Goal: Information Seeking & Learning: Learn about a topic

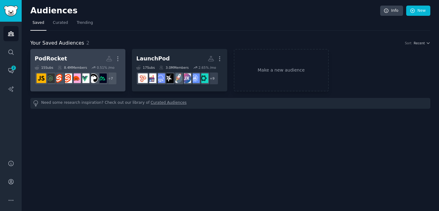
click at [73, 57] on h2 "PodRocket More" at bounding box center [78, 58] width 86 height 11
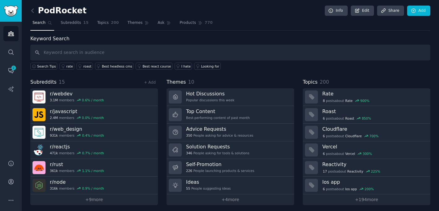
scroll to position [2, 0]
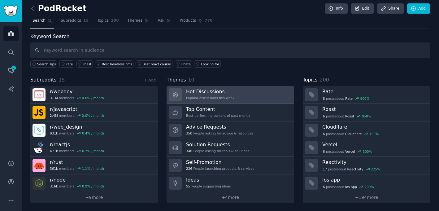
click at [227, 91] on h3 "Hot Discussions" at bounding box center [210, 91] width 48 height 7
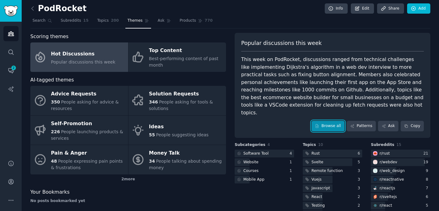
scroll to position [4, 0]
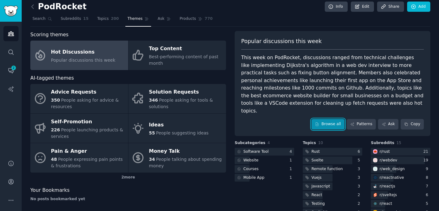
click at [328, 119] on link "Browse all" at bounding box center [328, 124] width 33 height 11
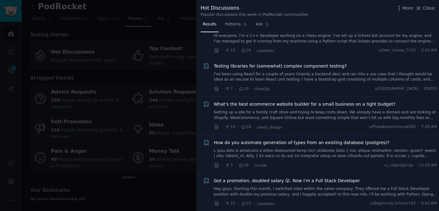
scroll to position [657, 0]
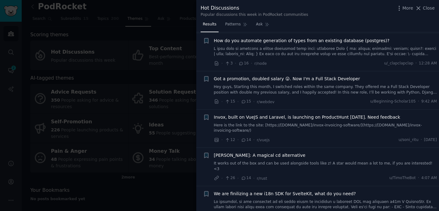
click at [135, 143] on div at bounding box center [219, 105] width 439 height 211
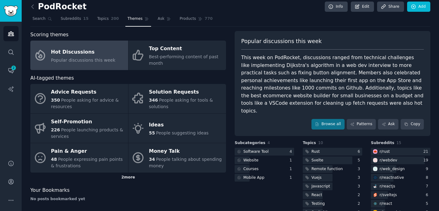
click at [131, 175] on div "2 more" at bounding box center [128, 178] width 196 height 10
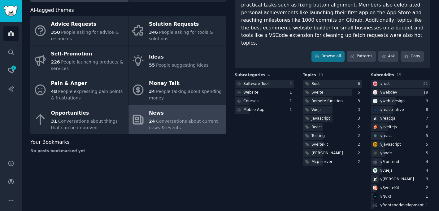
click at [164, 117] on div "News" at bounding box center [186, 113] width 74 height 10
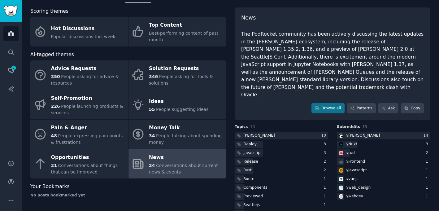
scroll to position [29, 0]
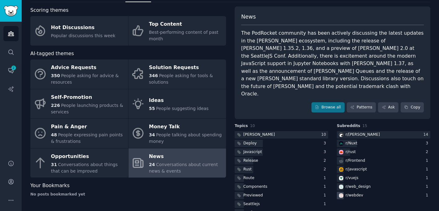
click at [353, 193] on div "r/ webdev" at bounding box center [355, 196] width 18 height 6
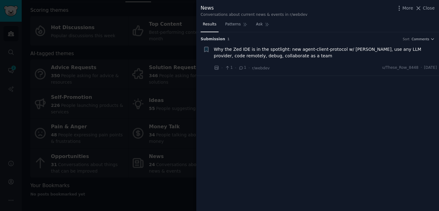
click at [137, 165] on div at bounding box center [219, 105] width 439 height 211
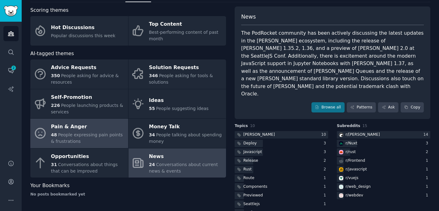
click at [106, 138] on div "48 People expressing pain points & frustrations" at bounding box center [88, 138] width 74 height 13
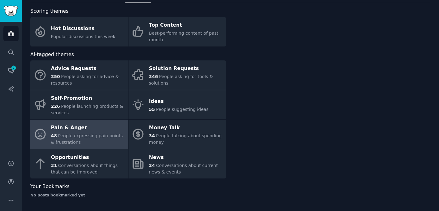
scroll to position [28, 0]
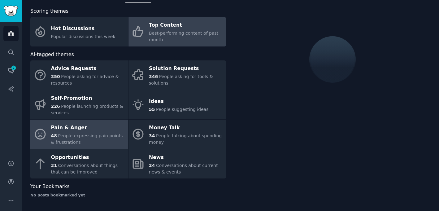
click at [176, 24] on div "Top Content" at bounding box center [186, 25] width 74 height 10
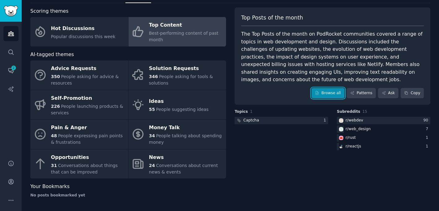
click at [321, 88] on link "Browse all" at bounding box center [328, 93] width 33 height 11
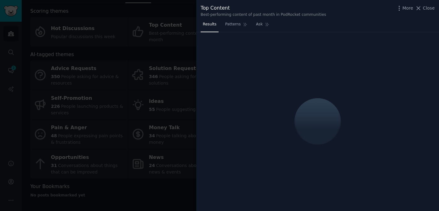
click at [144, 94] on div at bounding box center [219, 105] width 439 height 211
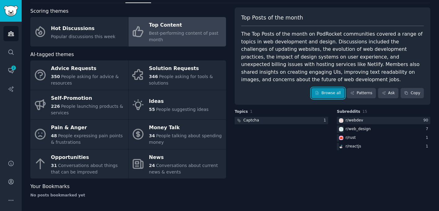
click at [320, 89] on link "Browse all" at bounding box center [328, 93] width 33 height 11
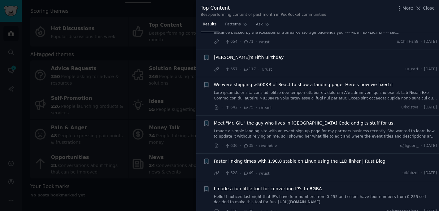
scroll to position [964, 0]
